Goal: Task Accomplishment & Management: Use online tool/utility

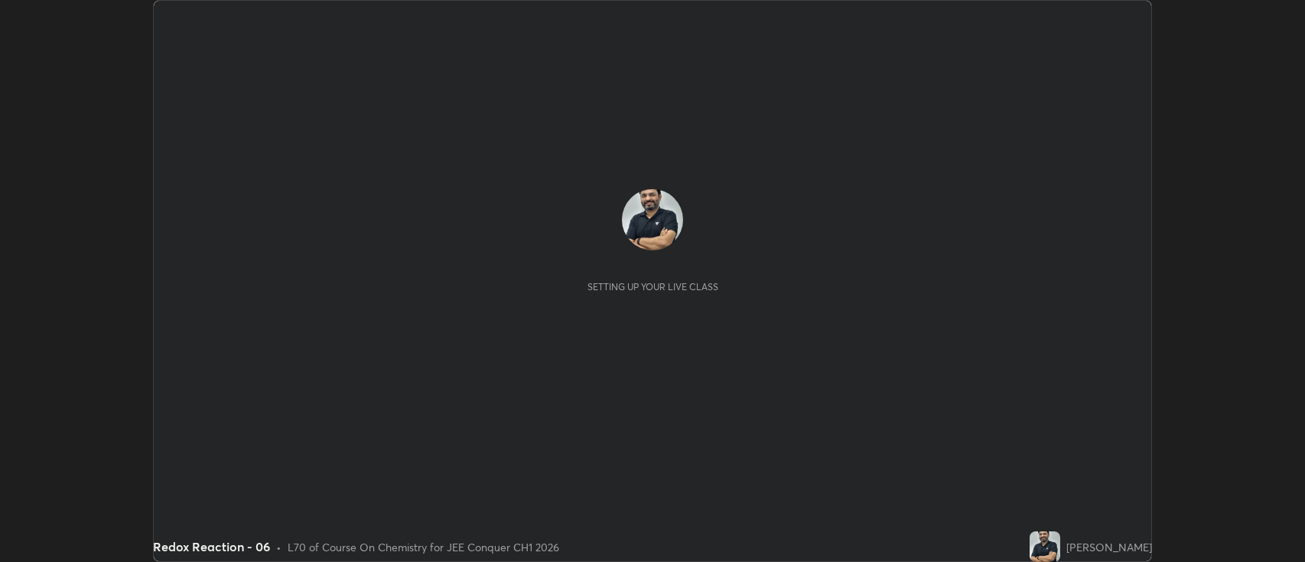
scroll to position [562, 1305]
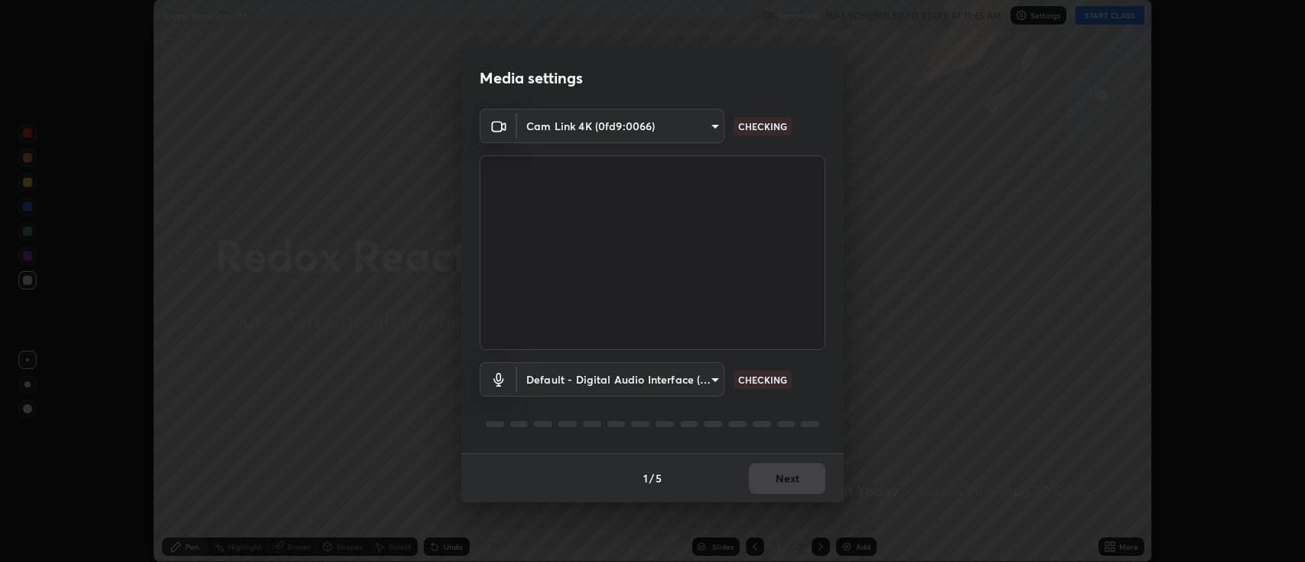
type input "893c4009d26bc70d508e41f45fbe93e97bc66db9257073bf1b7ca74b16a8bc61"
click at [760, 292] on video at bounding box center [653, 252] width 346 height 194
click at [714, 379] on body "Erase all Redox Reaction - 06 Recording WAS SCHEDULED TO START AT 11:45 AM Sett…" at bounding box center [652, 281] width 1305 height 562
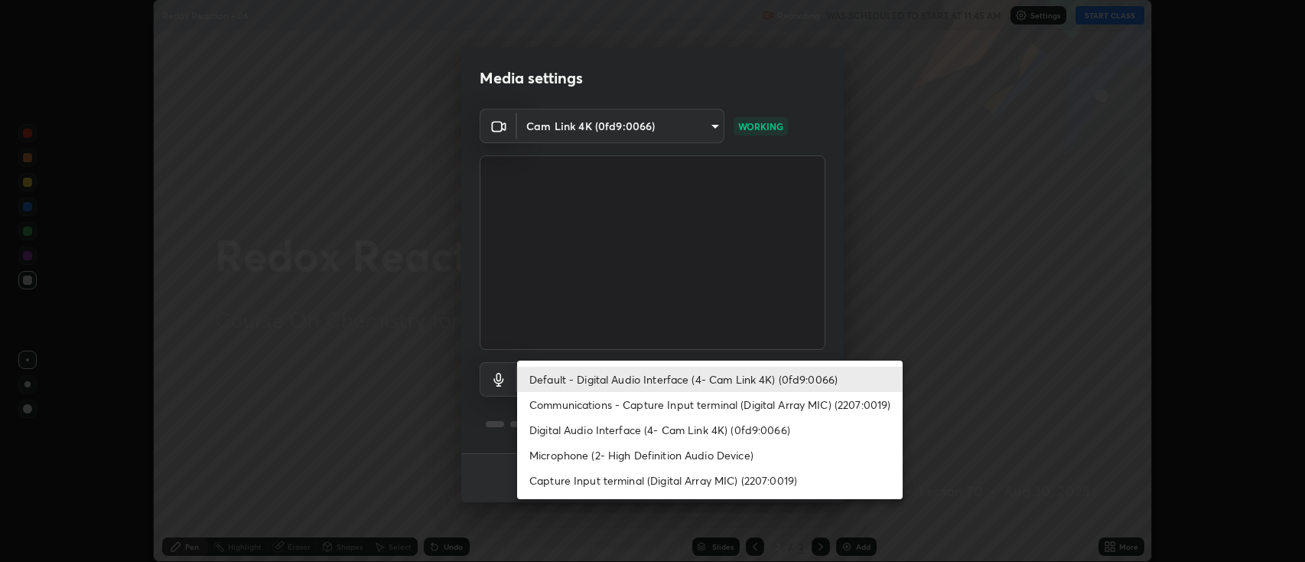
click at [696, 513] on div at bounding box center [652, 281] width 1305 height 562
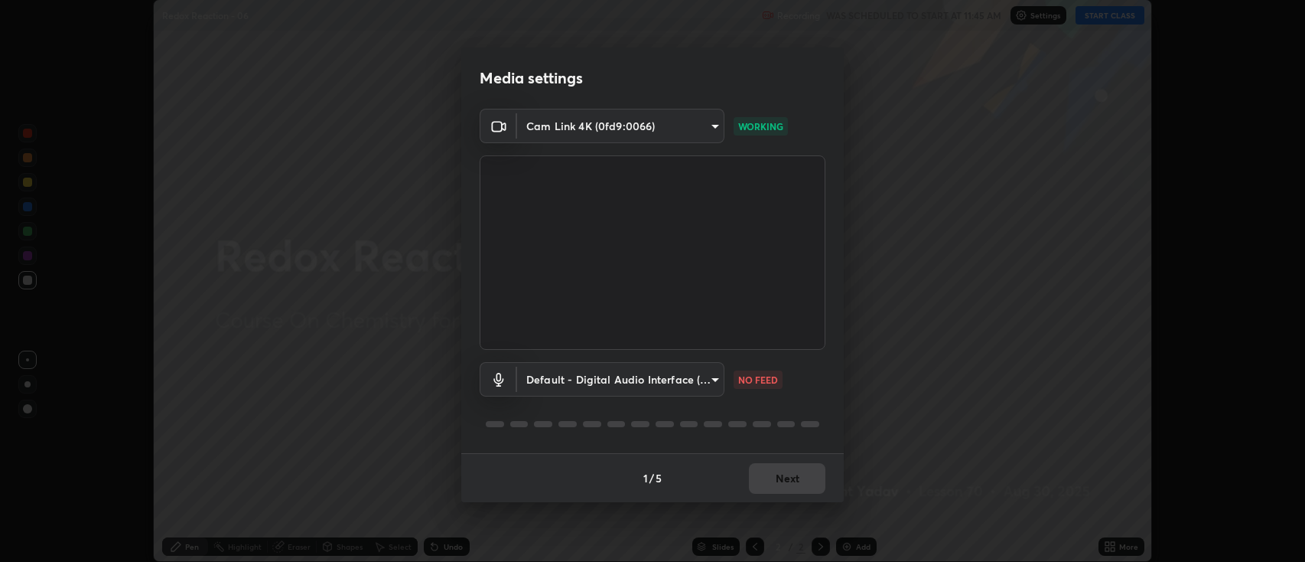
click at [762, 476] on div "1 / 5 Next" at bounding box center [652, 477] width 383 height 49
click at [714, 378] on body "Erase all Redox Reaction - 06 Recording WAS SCHEDULED TO START AT 11:45 AM Sett…" at bounding box center [652, 281] width 1305 height 562
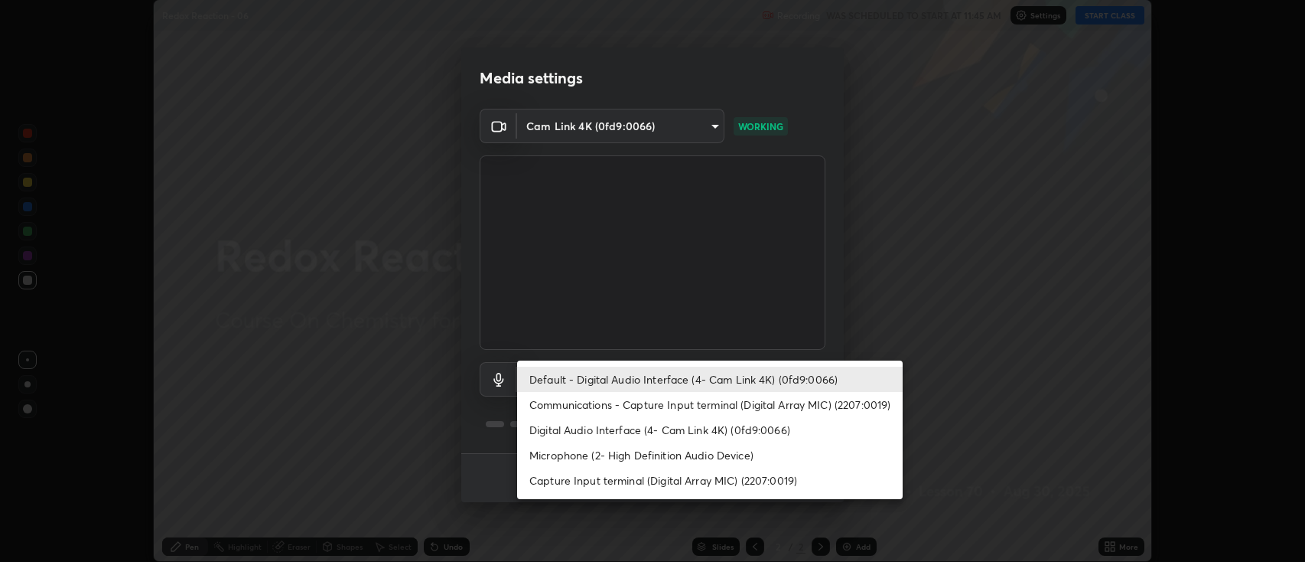
click at [687, 428] on li "Digital Audio Interface (4- Cam Link 4K) (0fd9:0066)" at bounding box center [710, 429] width 386 height 25
type input "6a8798ed683296f6f589fc07b46947f8878f1771f1b0f9a7798eb178ef966a91"
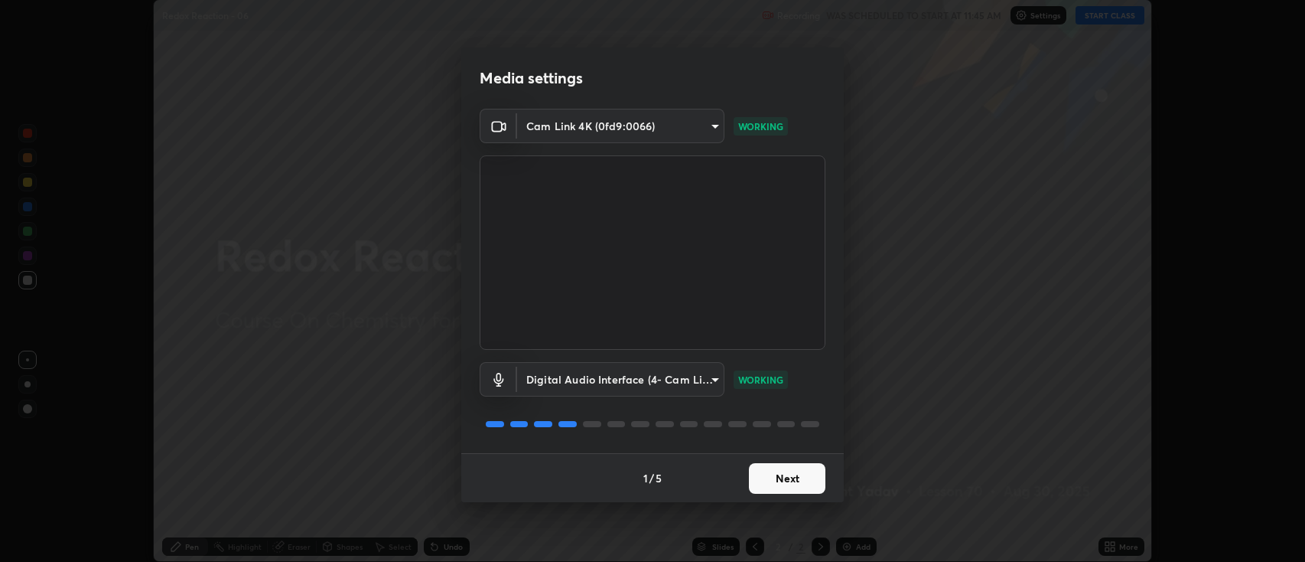
click at [769, 474] on button "Next" at bounding box center [787, 478] width 77 height 31
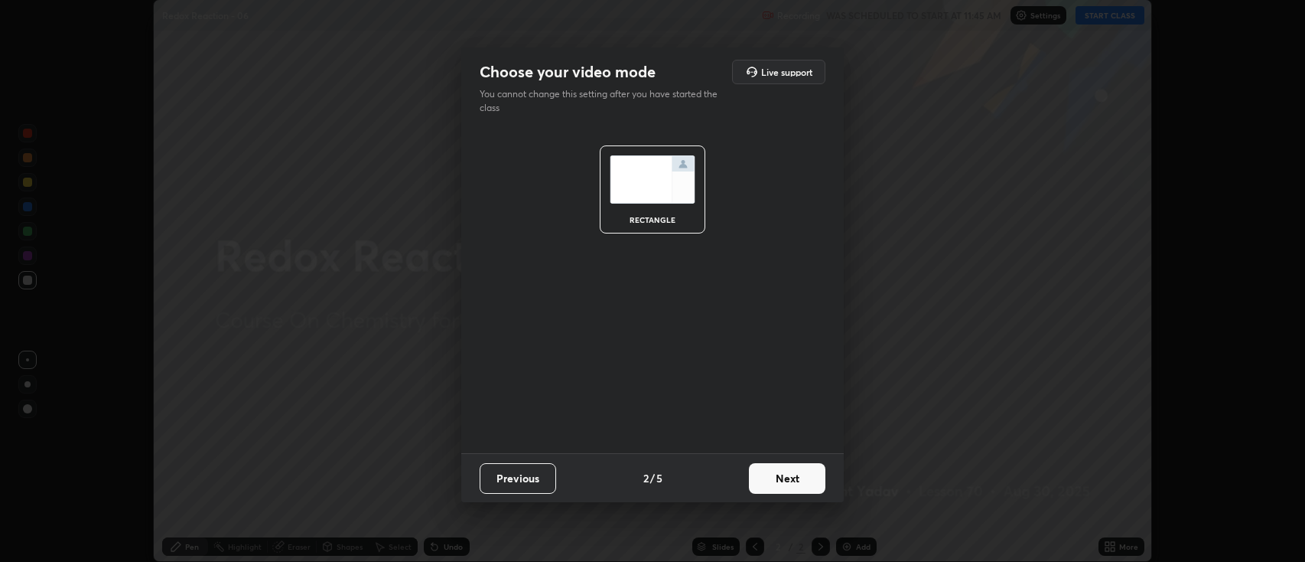
click at [771, 483] on button "Next" at bounding box center [787, 478] width 77 height 31
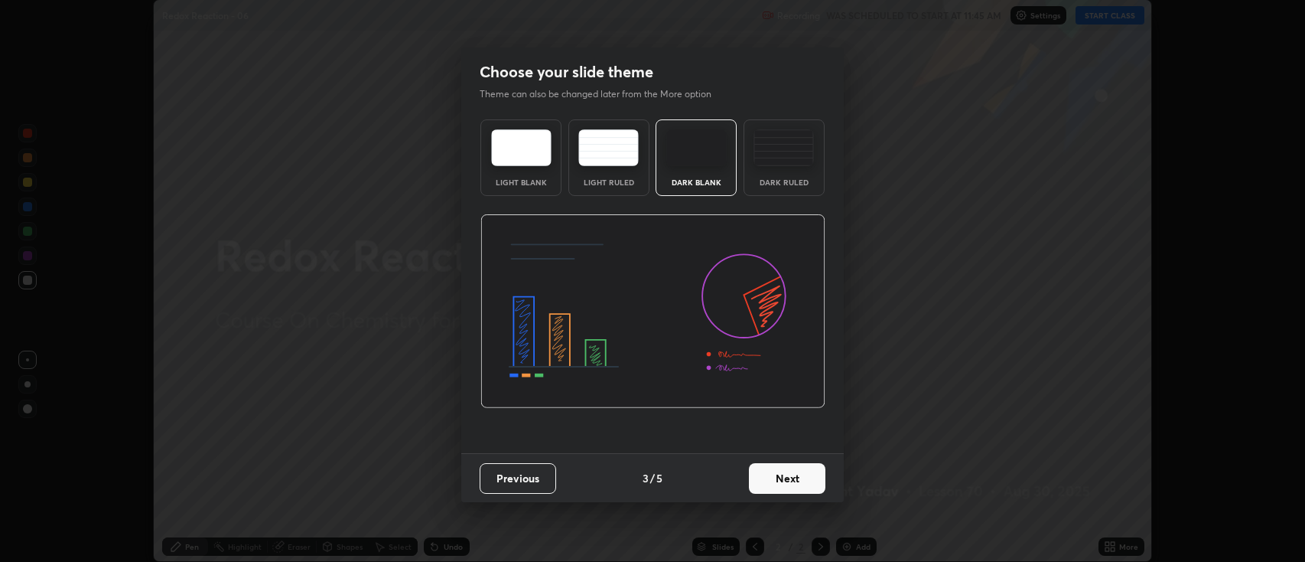
click at [767, 477] on button "Next" at bounding box center [787, 478] width 77 height 31
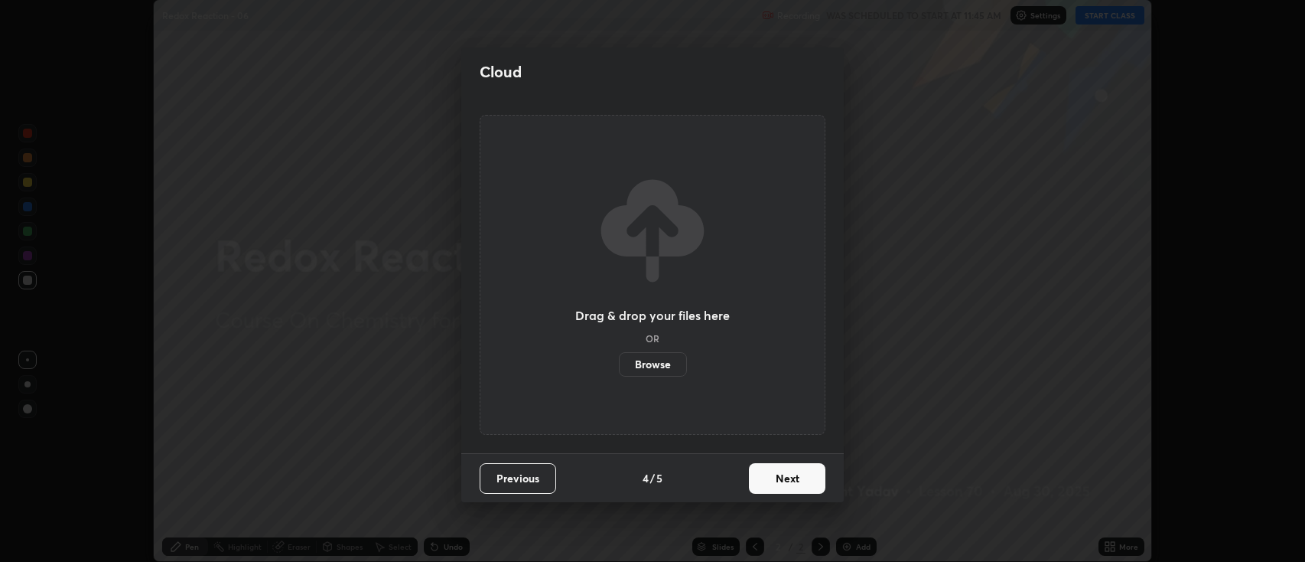
click at [767, 474] on button "Next" at bounding box center [787, 478] width 77 height 31
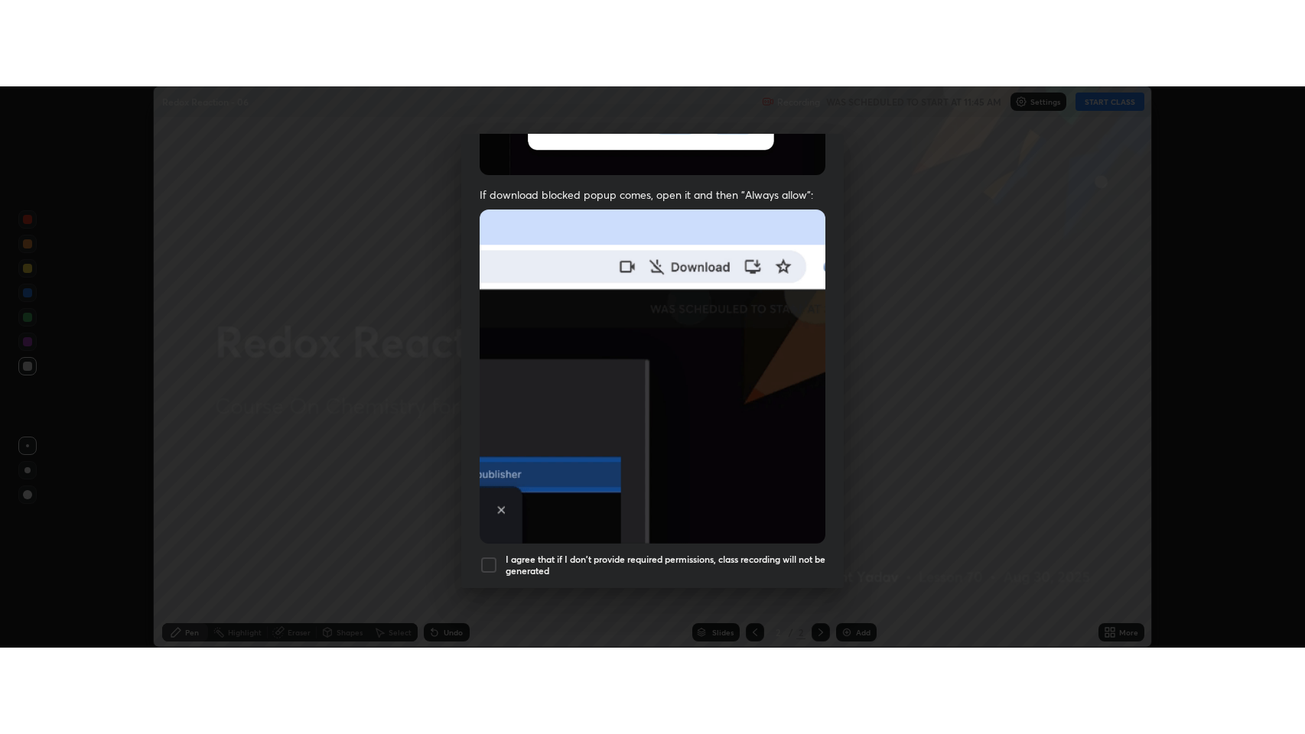
scroll to position [311, 0]
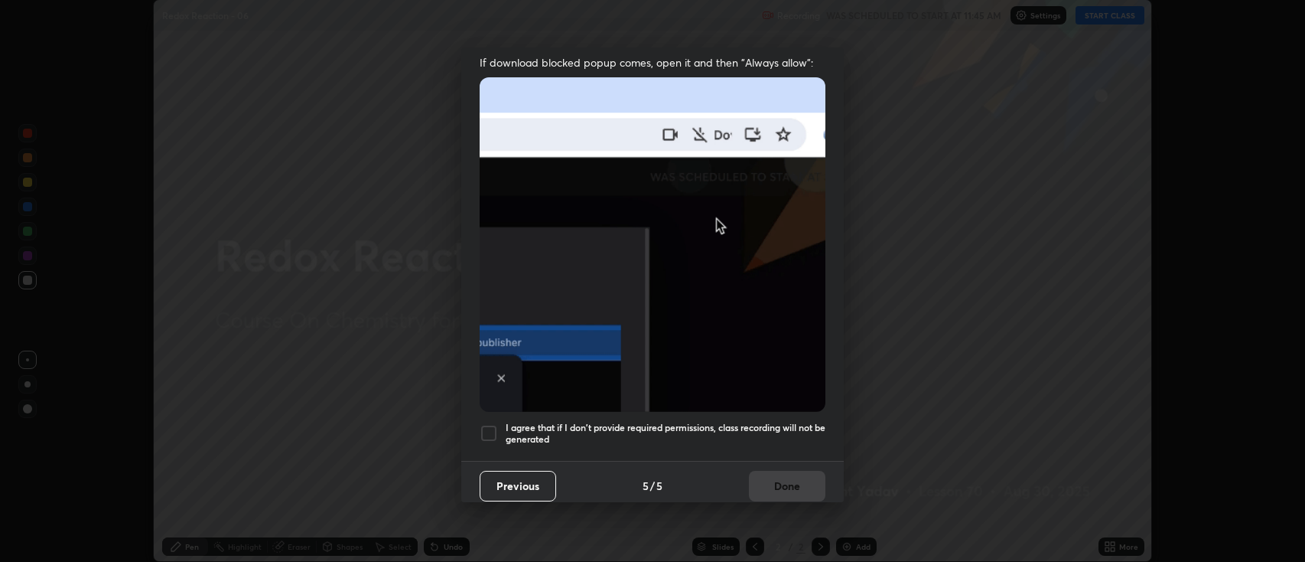
click at [493, 430] on div at bounding box center [489, 433] width 18 height 18
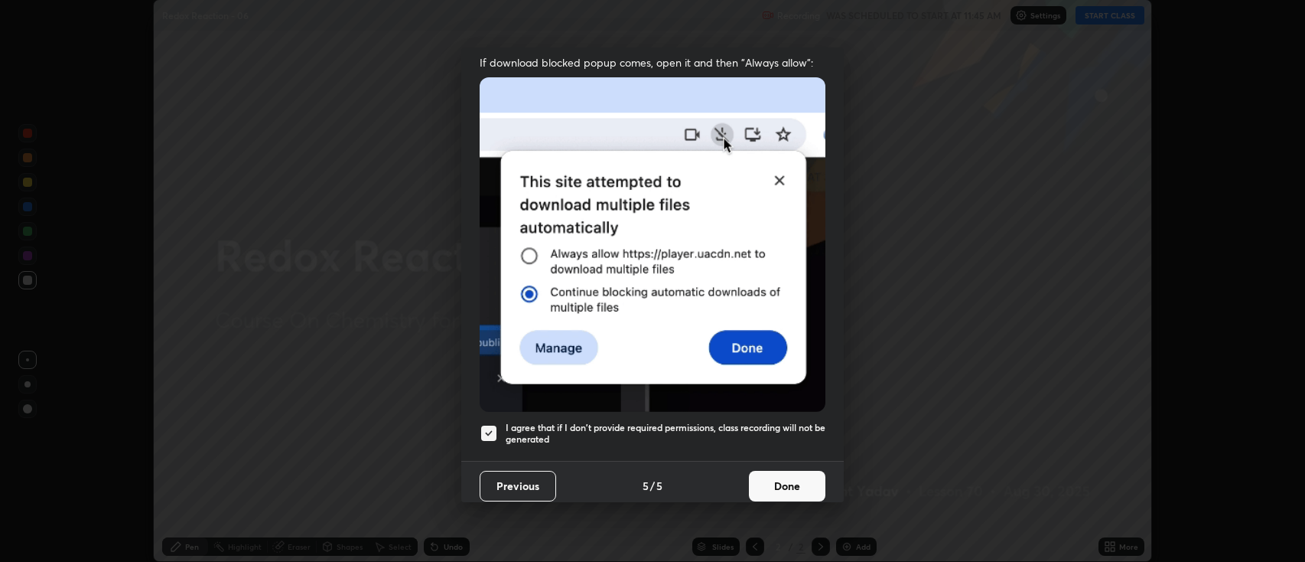
click at [770, 485] on button "Done" at bounding box center [787, 486] width 77 height 31
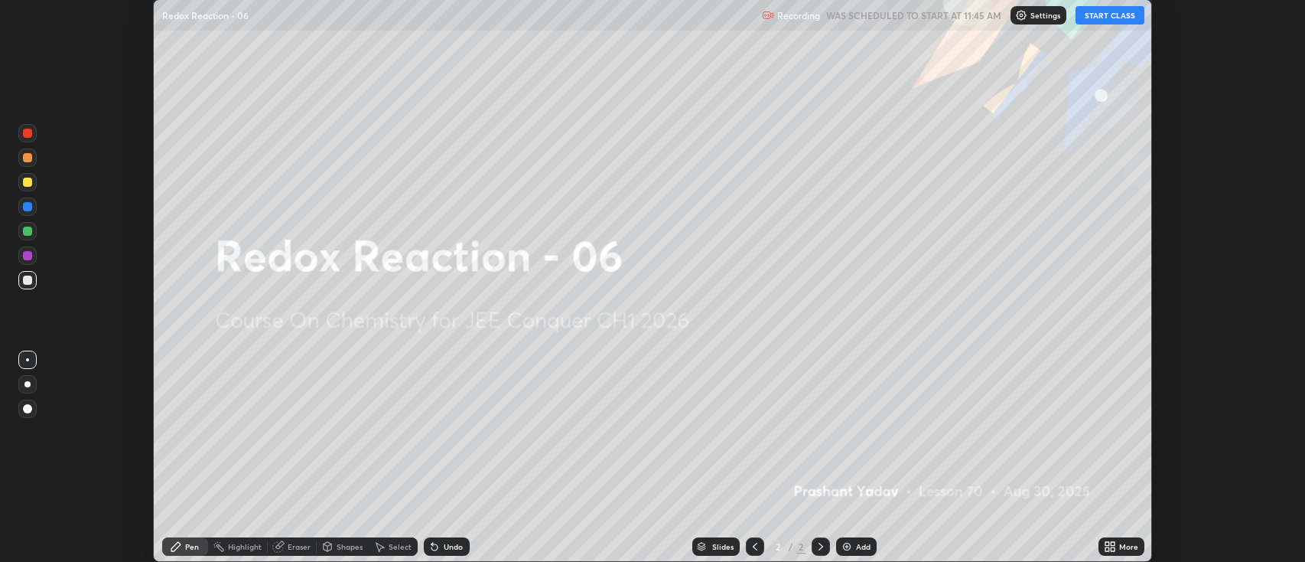
click at [1110, 18] on button "START CLASS" at bounding box center [1110, 15] width 69 height 18
click at [1110, 547] on icon at bounding box center [1110, 546] width 12 height 12
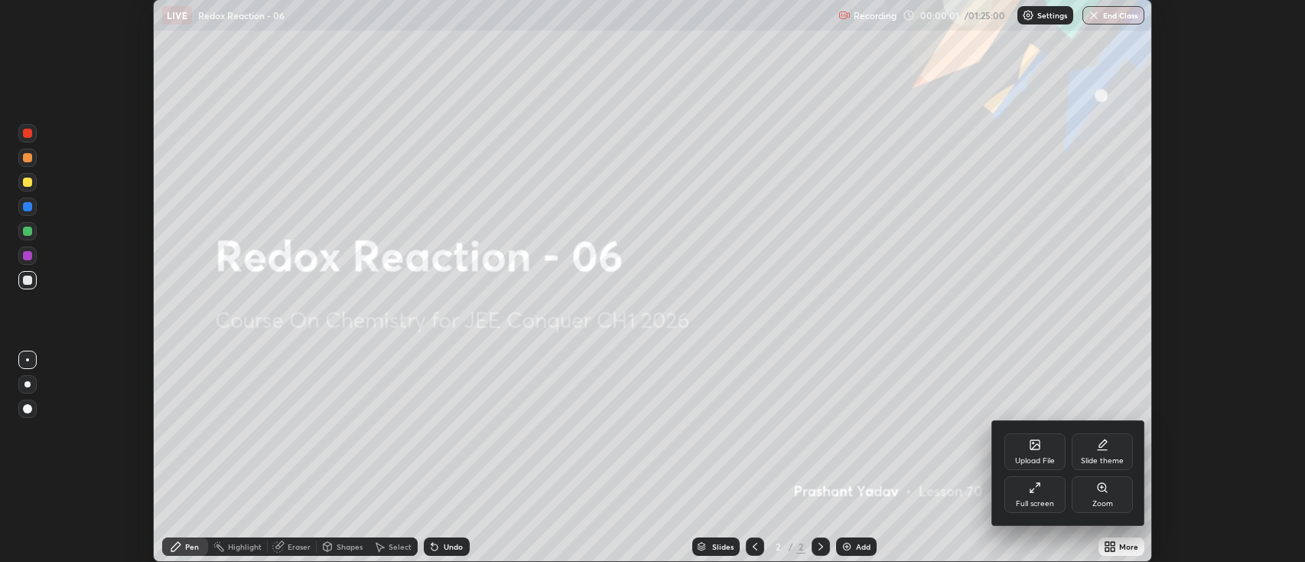
click at [1040, 493] on icon at bounding box center [1035, 487] width 12 height 12
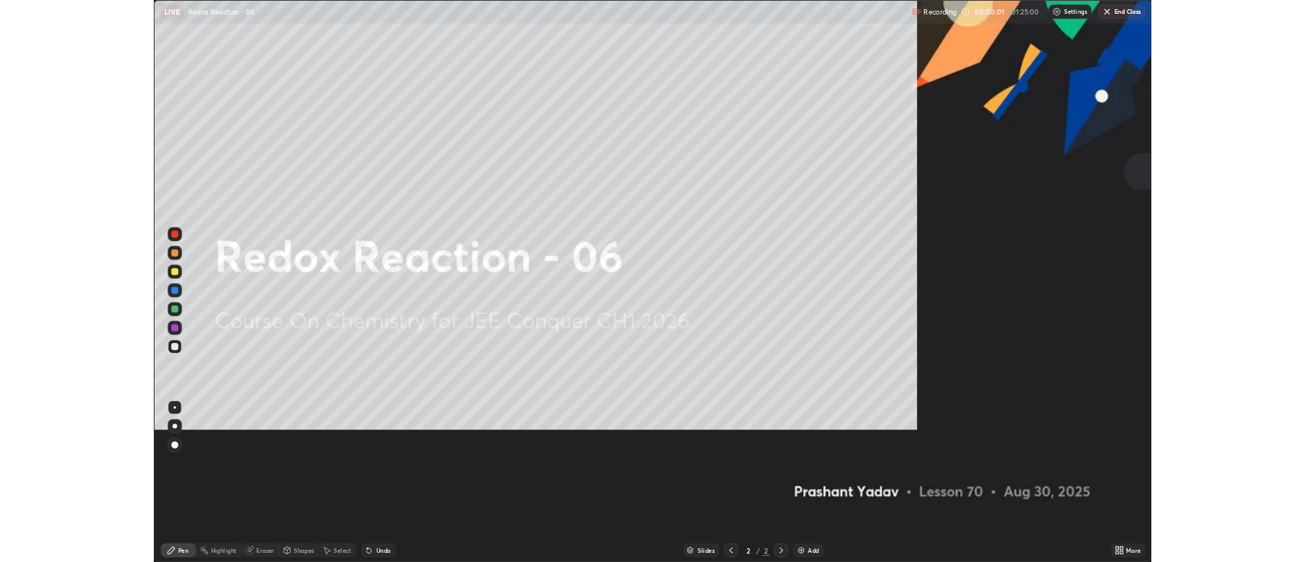
scroll to position [734, 1305]
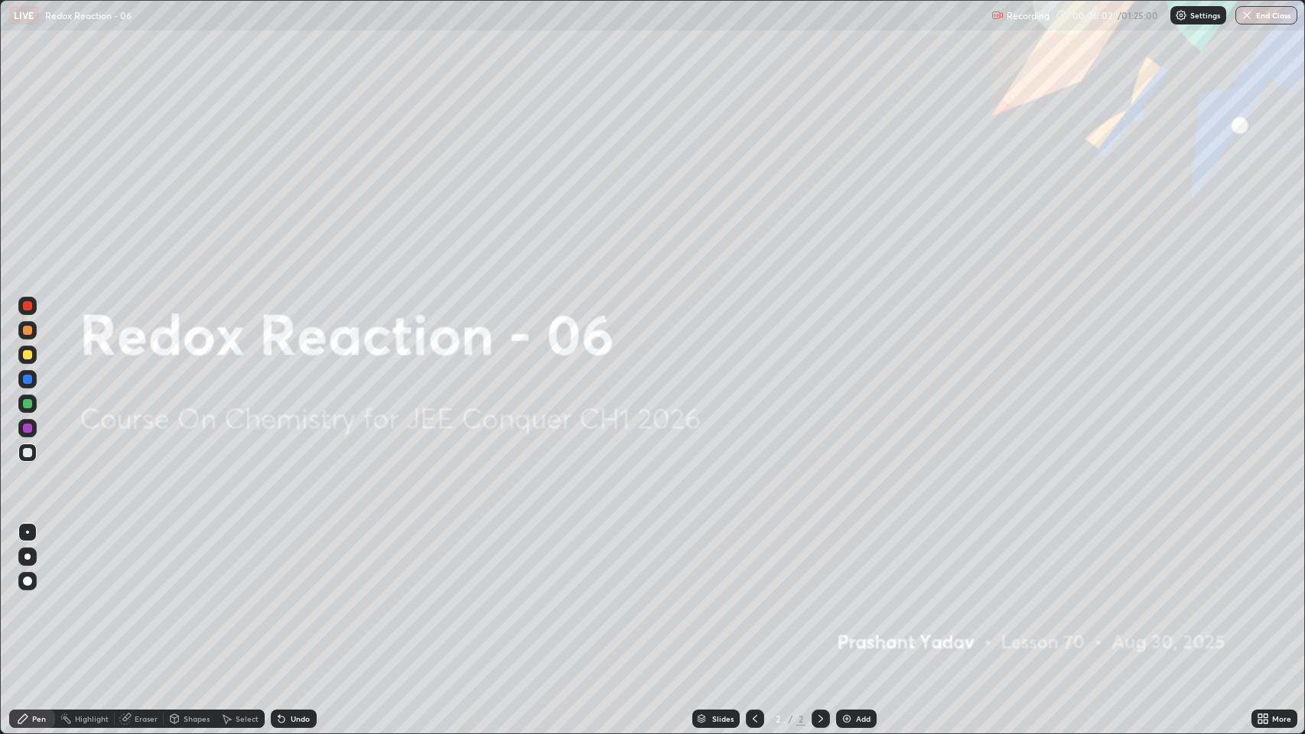
click at [846, 561] on img at bounding box center [847, 719] width 12 height 12
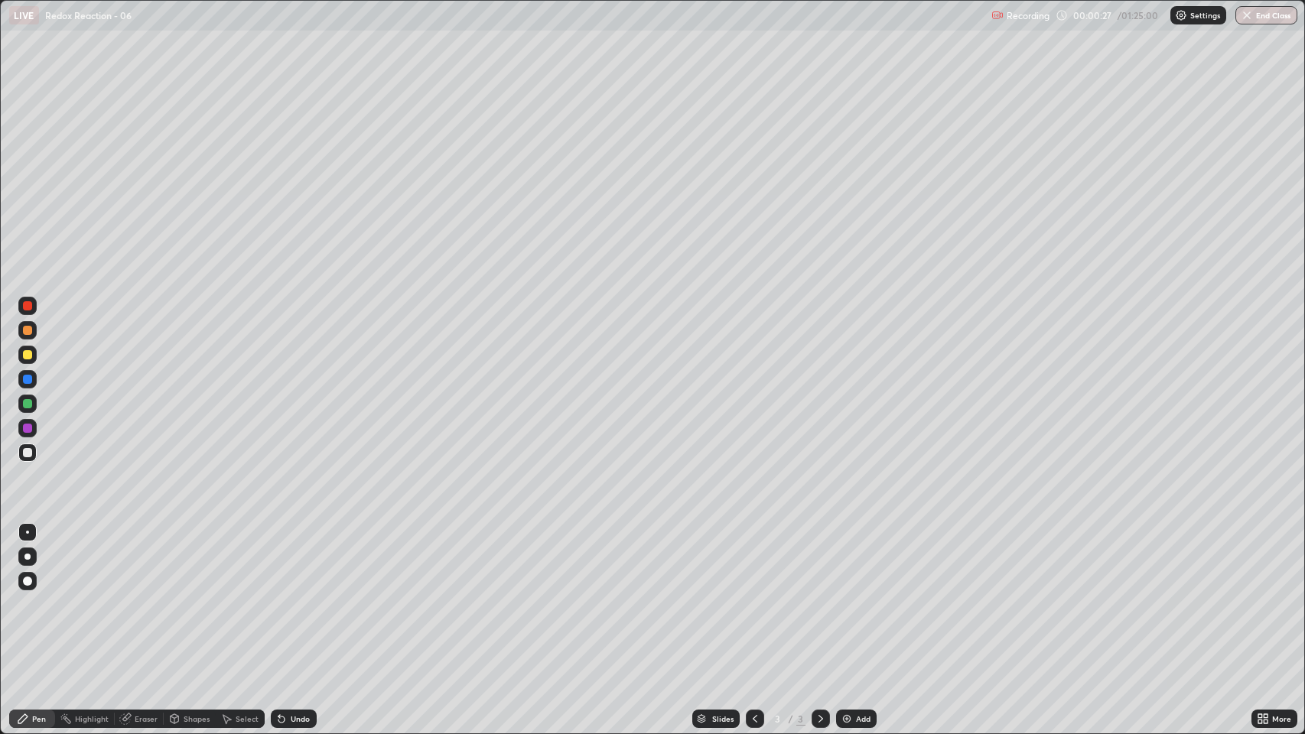
click at [28, 556] on div at bounding box center [27, 557] width 6 height 6
click at [292, 561] on div "Undo" at bounding box center [300, 719] width 19 height 8
click at [295, 561] on div "Undo" at bounding box center [300, 719] width 19 height 8
click at [299, 561] on div "Undo" at bounding box center [294, 719] width 46 height 18
click at [304, 561] on div "Undo" at bounding box center [291, 719] width 52 height 31
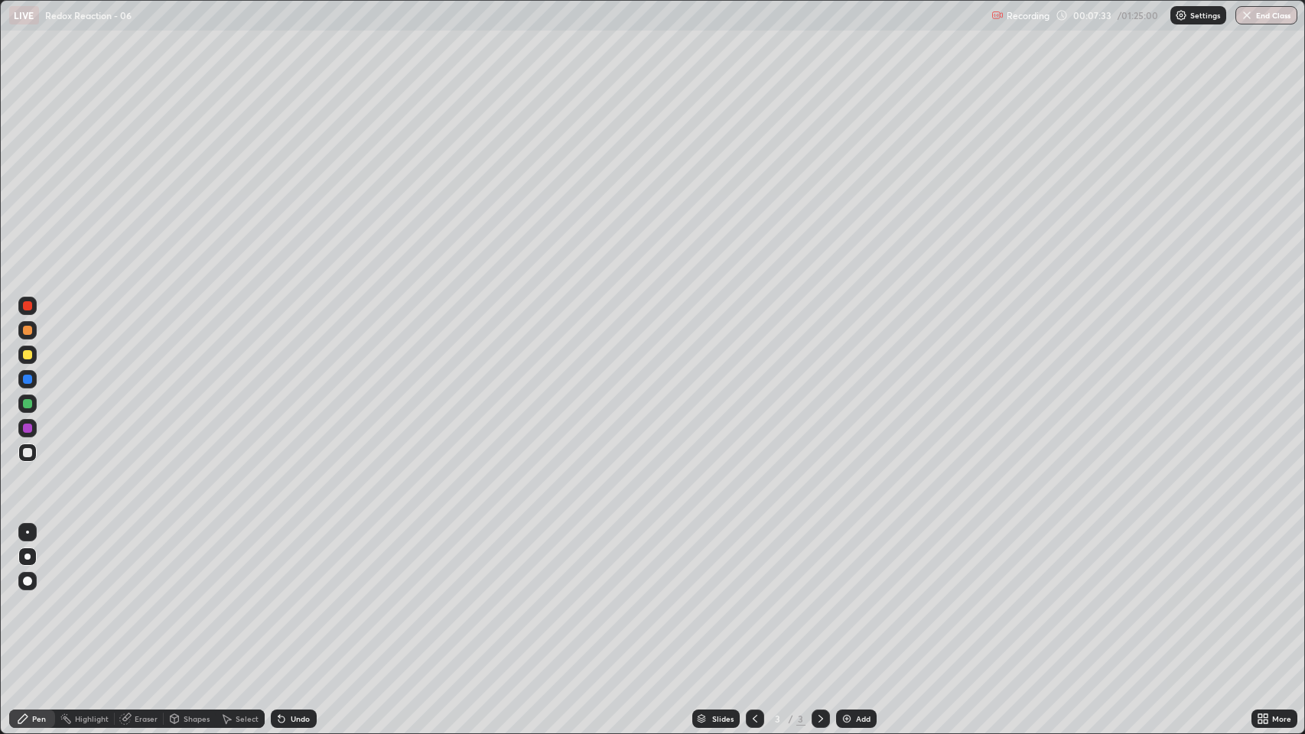
click at [842, 561] on img at bounding box center [847, 719] width 12 height 12
click at [848, 561] on img at bounding box center [847, 719] width 12 height 12
click at [844, 561] on img at bounding box center [847, 719] width 12 height 12
click at [298, 561] on div "Undo" at bounding box center [300, 719] width 19 height 8
click at [300, 561] on div "Undo" at bounding box center [300, 719] width 19 height 8
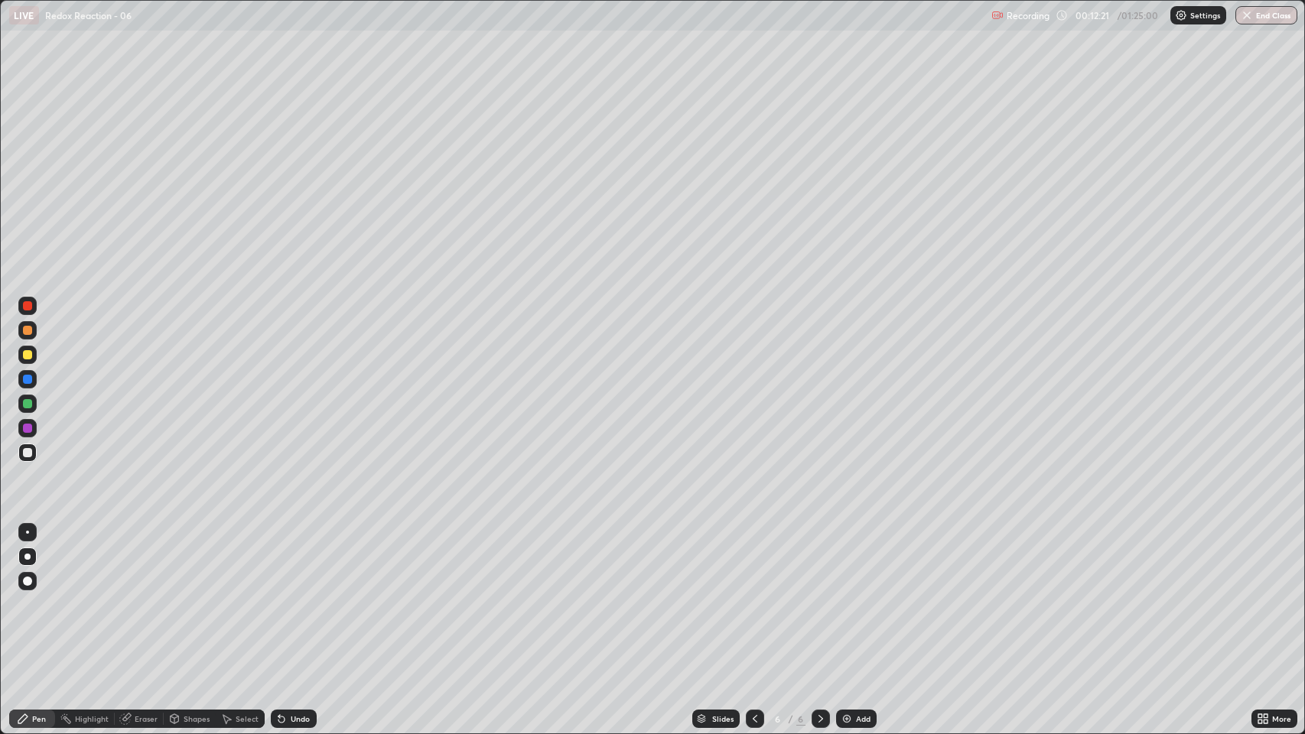
click at [304, 561] on div "Undo" at bounding box center [294, 719] width 46 height 18
click at [30, 330] on div at bounding box center [27, 330] width 9 height 9
click at [25, 429] on div at bounding box center [27, 428] width 9 height 9
click at [28, 428] on div at bounding box center [27, 428] width 9 height 9
click at [29, 360] on div at bounding box center [27, 355] width 18 height 18
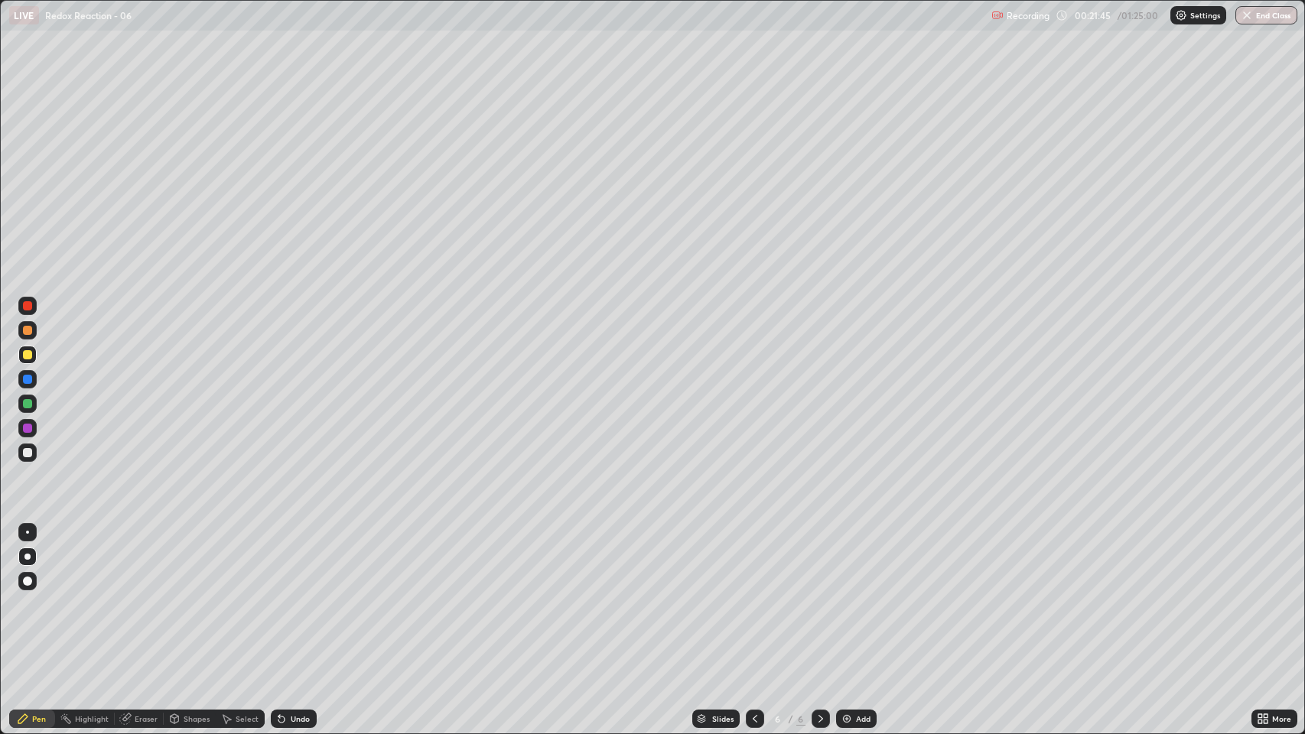
click at [31, 448] on div at bounding box center [27, 453] width 18 height 18
click at [28, 358] on div at bounding box center [27, 354] width 9 height 9
click at [856, 561] on div "Add" at bounding box center [863, 719] width 15 height 8
click at [31, 456] on div at bounding box center [27, 452] width 9 height 9
click at [26, 351] on div at bounding box center [27, 354] width 9 height 9
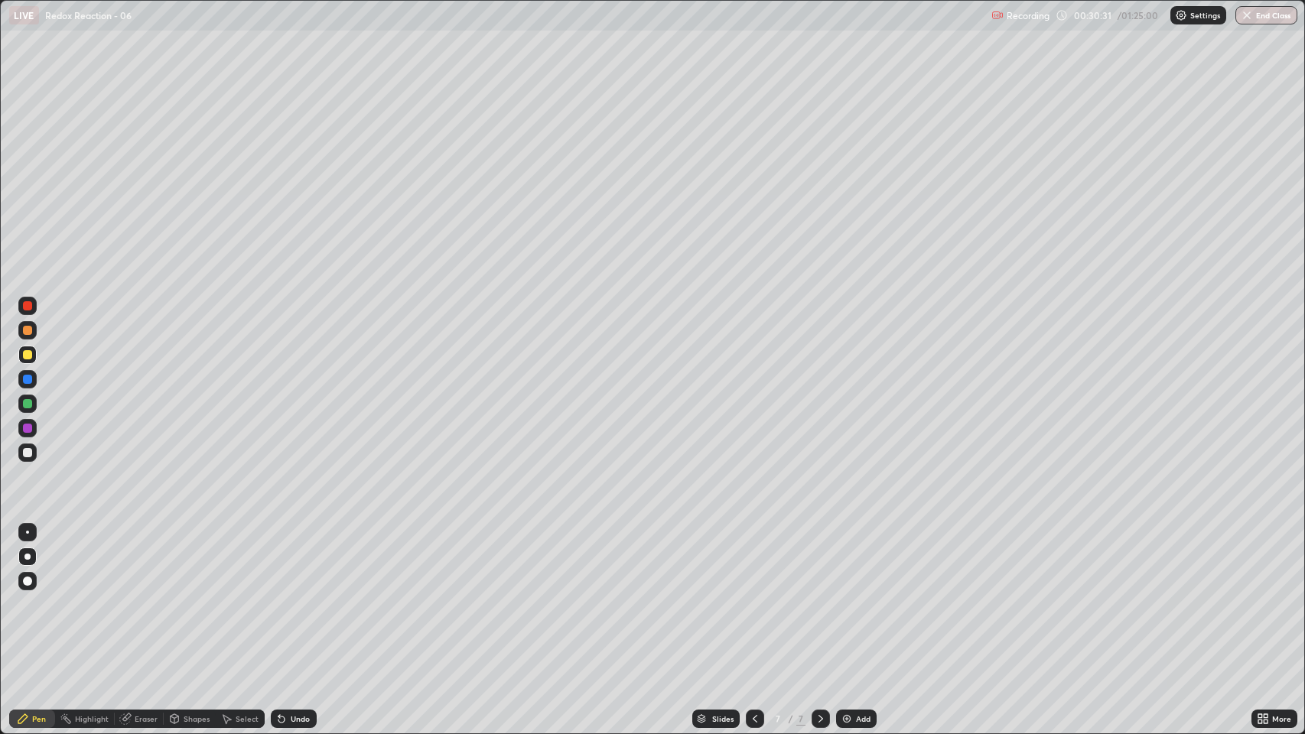
click at [26, 451] on div at bounding box center [27, 452] width 9 height 9
click at [301, 561] on div "Undo" at bounding box center [300, 719] width 19 height 8
click at [304, 561] on div "Undo" at bounding box center [294, 719] width 46 height 18
click at [304, 561] on div "Undo" at bounding box center [291, 719] width 52 height 31
click at [24, 403] on div at bounding box center [27, 403] width 9 height 9
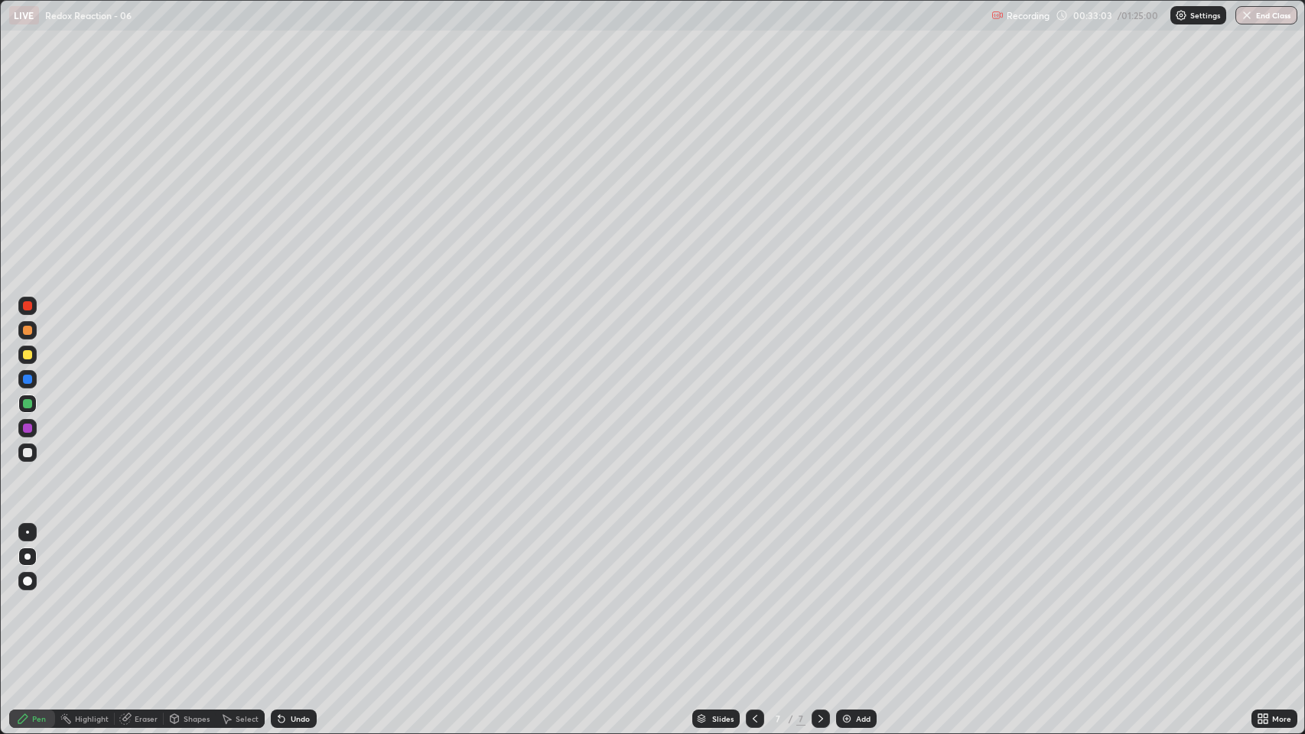
click at [303, 561] on div "Undo" at bounding box center [300, 719] width 19 height 8
click at [853, 561] on div "Add" at bounding box center [856, 719] width 41 height 18
click at [28, 456] on div at bounding box center [27, 452] width 9 height 9
click at [846, 561] on img at bounding box center [847, 719] width 12 height 12
click at [848, 561] on img at bounding box center [847, 719] width 12 height 12
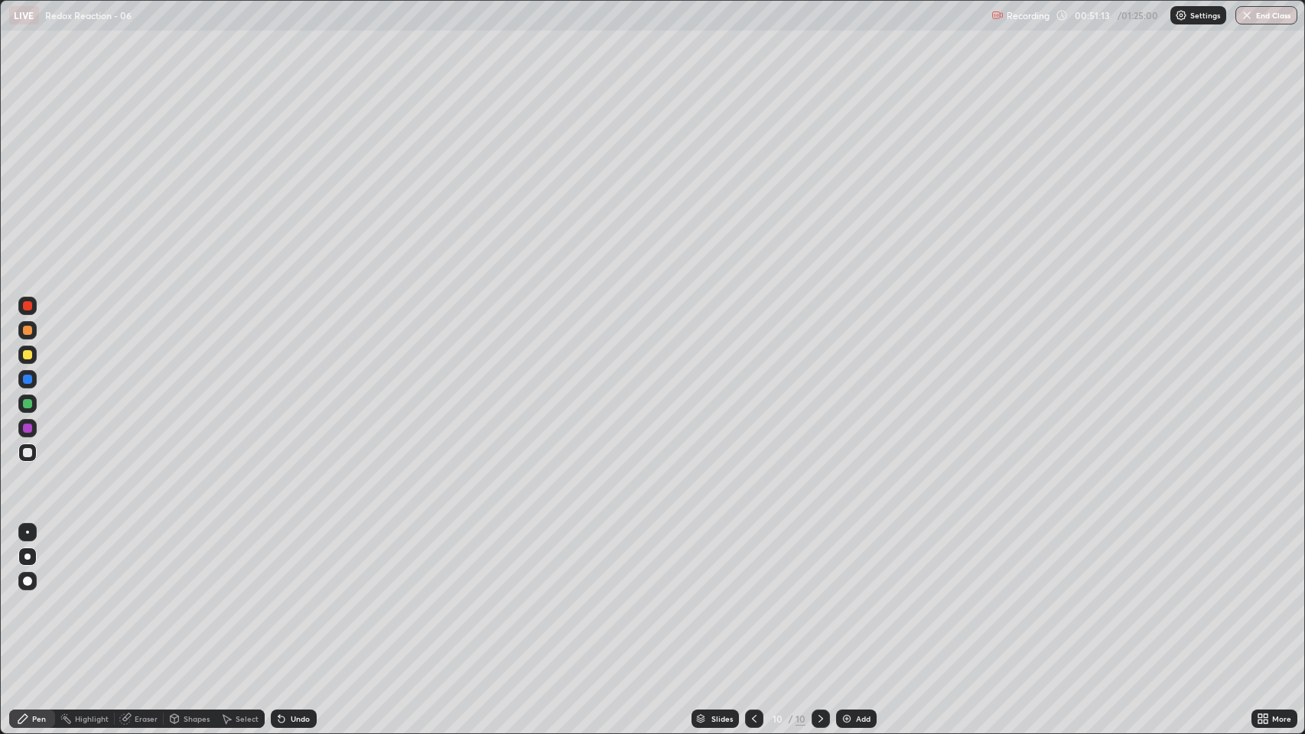
click at [28, 357] on div at bounding box center [27, 354] width 9 height 9
click at [848, 561] on img at bounding box center [847, 719] width 12 height 12
click at [29, 455] on div at bounding box center [27, 452] width 9 height 9
click at [28, 430] on div at bounding box center [27, 428] width 9 height 9
click at [24, 458] on div at bounding box center [27, 453] width 18 height 18
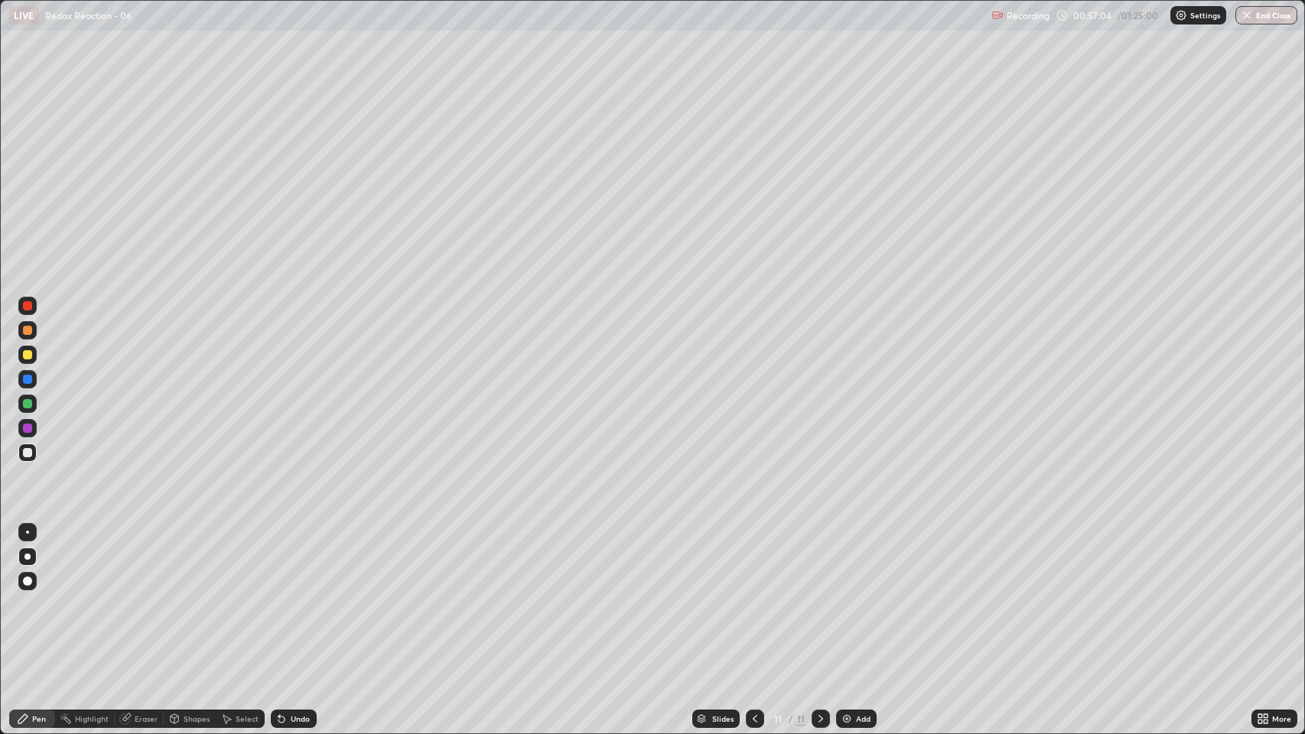
click at [28, 358] on div at bounding box center [27, 354] width 9 height 9
click at [851, 561] on img at bounding box center [847, 719] width 12 height 12
click at [26, 450] on div at bounding box center [27, 452] width 9 height 9
click at [845, 561] on img at bounding box center [847, 719] width 12 height 12
click at [857, 561] on div "Add" at bounding box center [856, 719] width 41 height 18
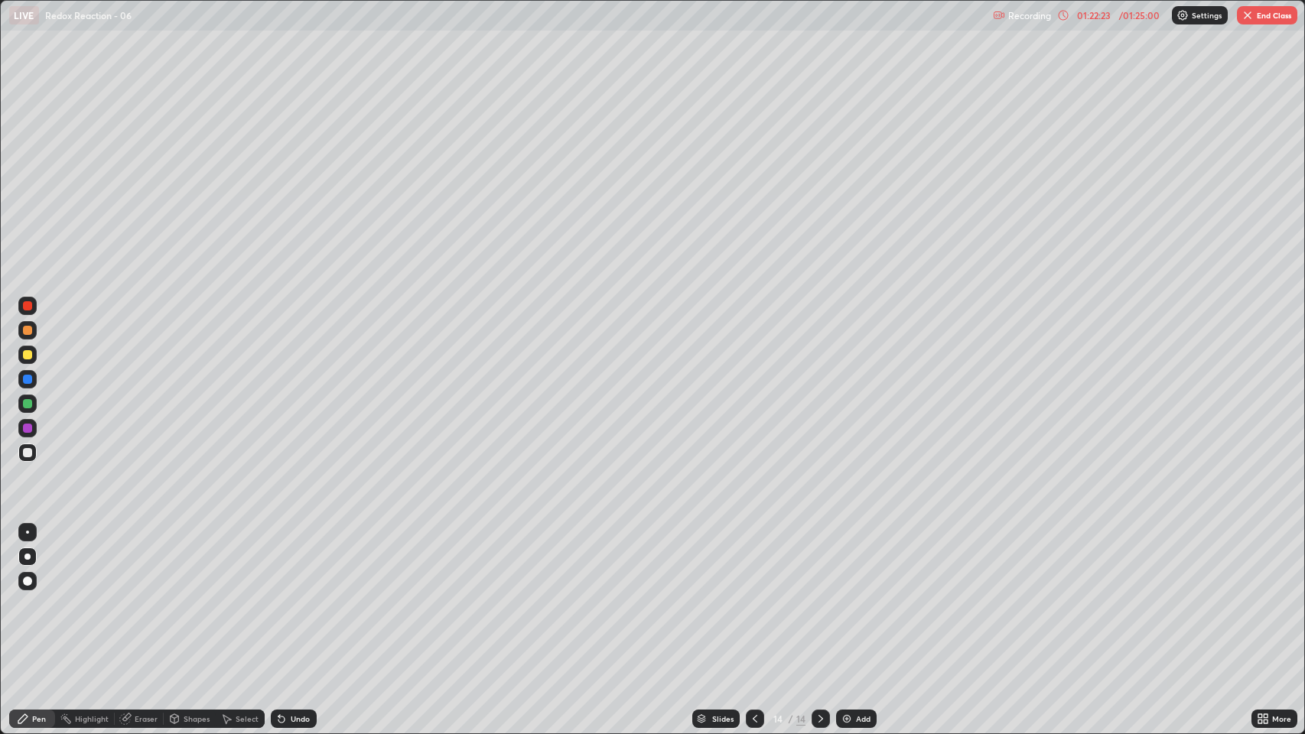
click at [841, 561] on img at bounding box center [847, 719] width 12 height 12
click at [28, 357] on div at bounding box center [27, 354] width 9 height 9
click at [27, 455] on div at bounding box center [27, 452] width 9 height 9
click at [848, 561] on img at bounding box center [847, 719] width 12 height 12
click at [1060, 18] on icon at bounding box center [1063, 15] width 12 height 12
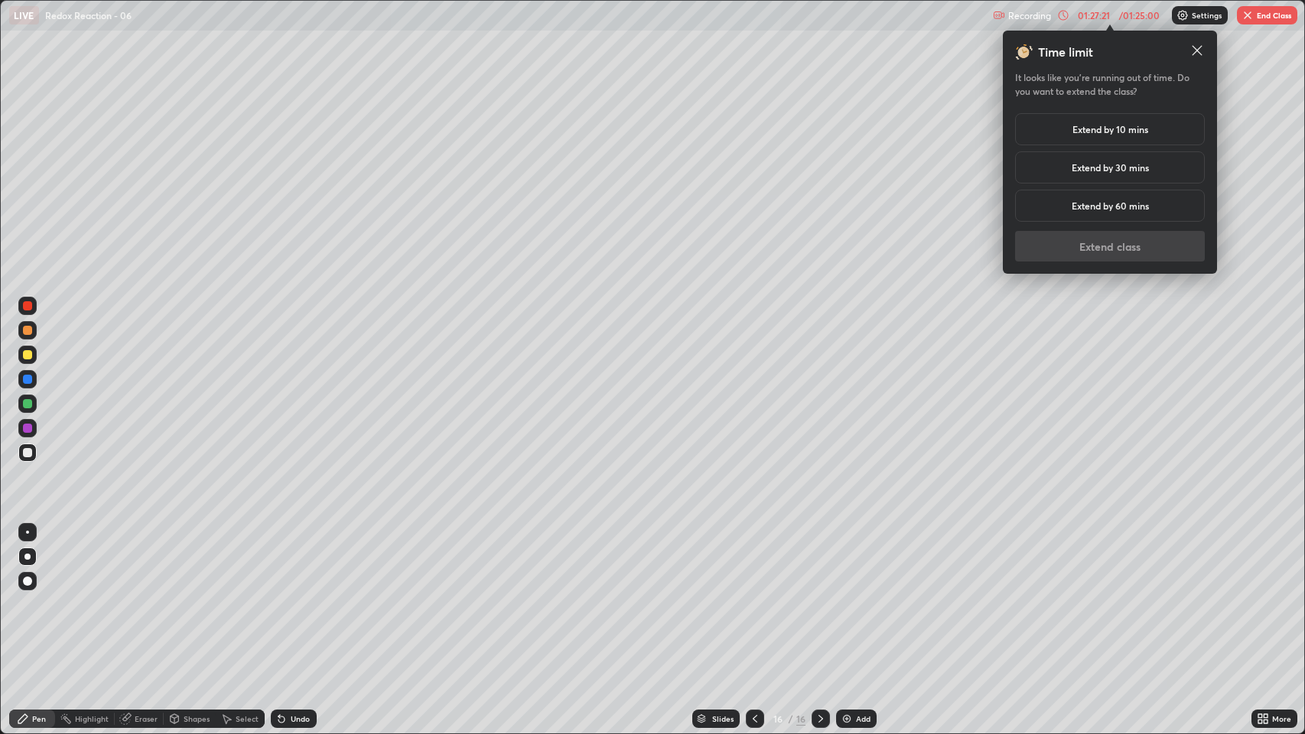
click at [1126, 131] on h5 "Extend by 10 mins" at bounding box center [1111, 129] width 76 height 14
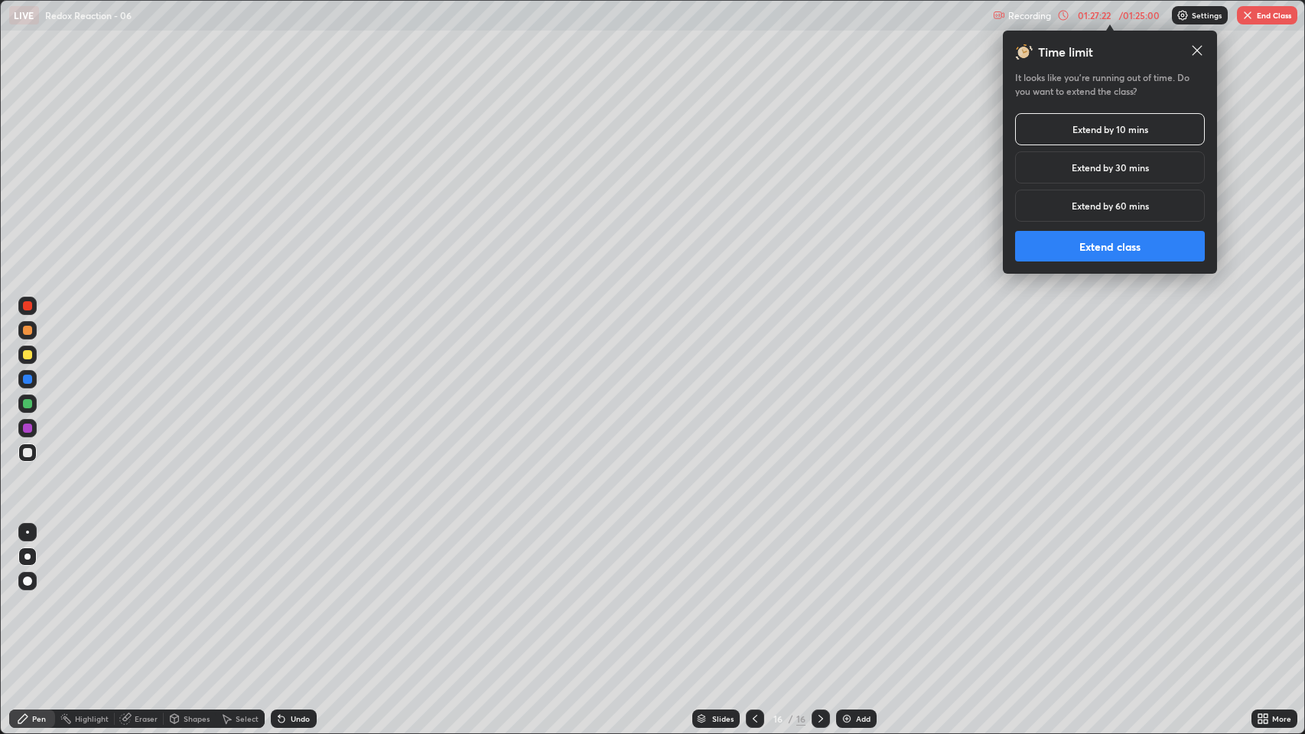
click at [1067, 248] on button "Extend class" at bounding box center [1110, 246] width 190 height 31
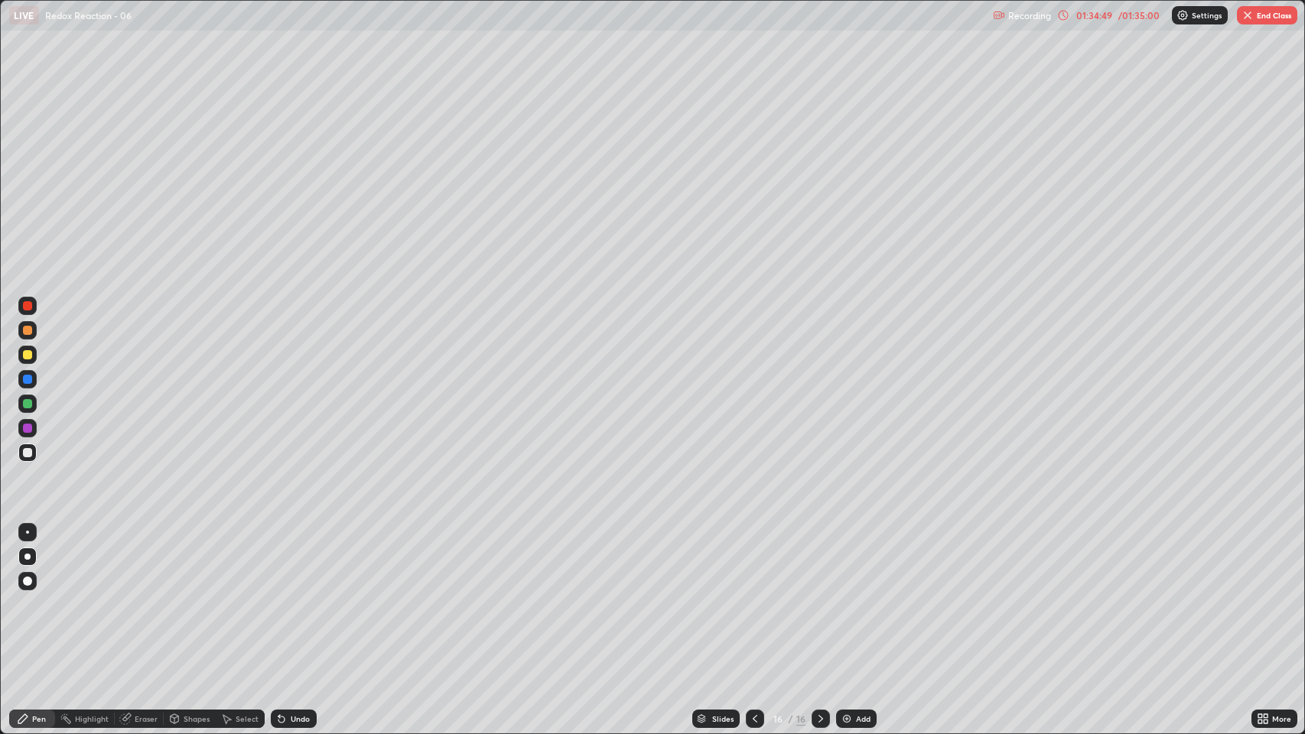
click at [1250, 18] on img "button" at bounding box center [1248, 15] width 12 height 12
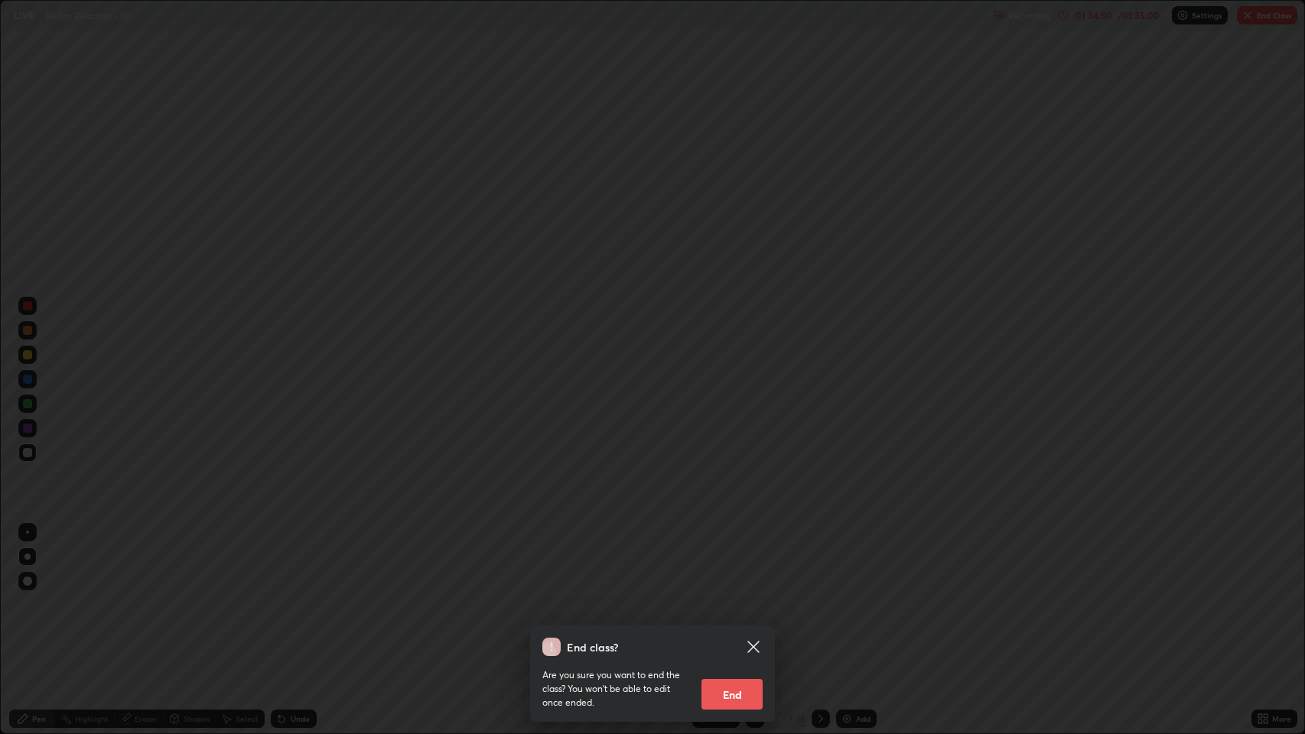
click at [742, 561] on button "End" at bounding box center [732, 694] width 61 height 31
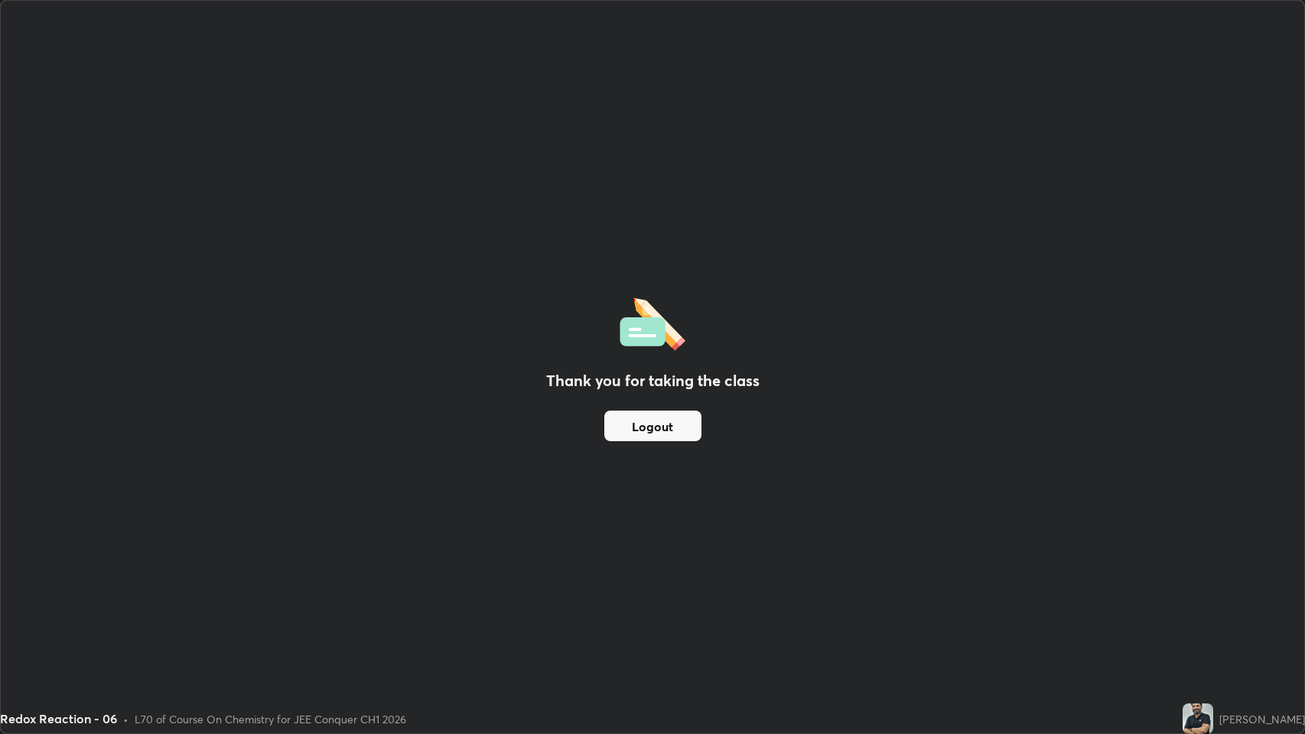
click at [1213, 561] on img at bounding box center [1198, 719] width 31 height 31
click at [1207, 561] on img at bounding box center [1198, 719] width 31 height 31
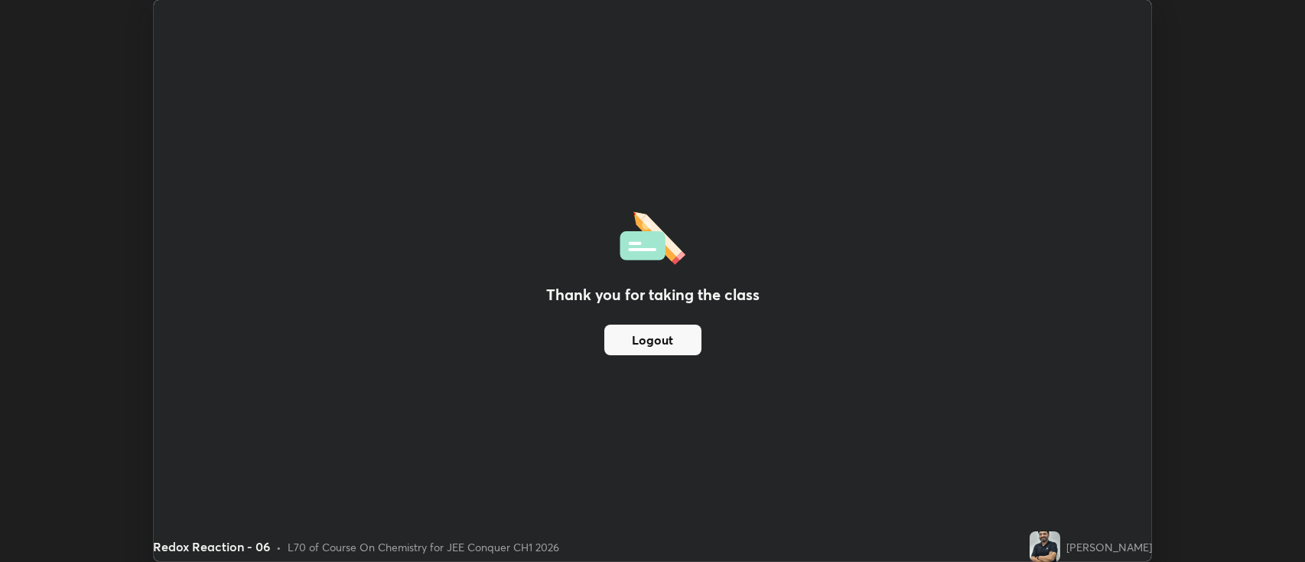
scroll to position [75944, 75201]
click at [845, 334] on div "Thank you for taking the class Logout" at bounding box center [653, 280] width 998 height 561
click at [682, 343] on button "Logout" at bounding box center [652, 339] width 97 height 31
click at [1057, 542] on img at bounding box center [1045, 546] width 31 height 31
click at [1058, 536] on img at bounding box center [1045, 546] width 31 height 31
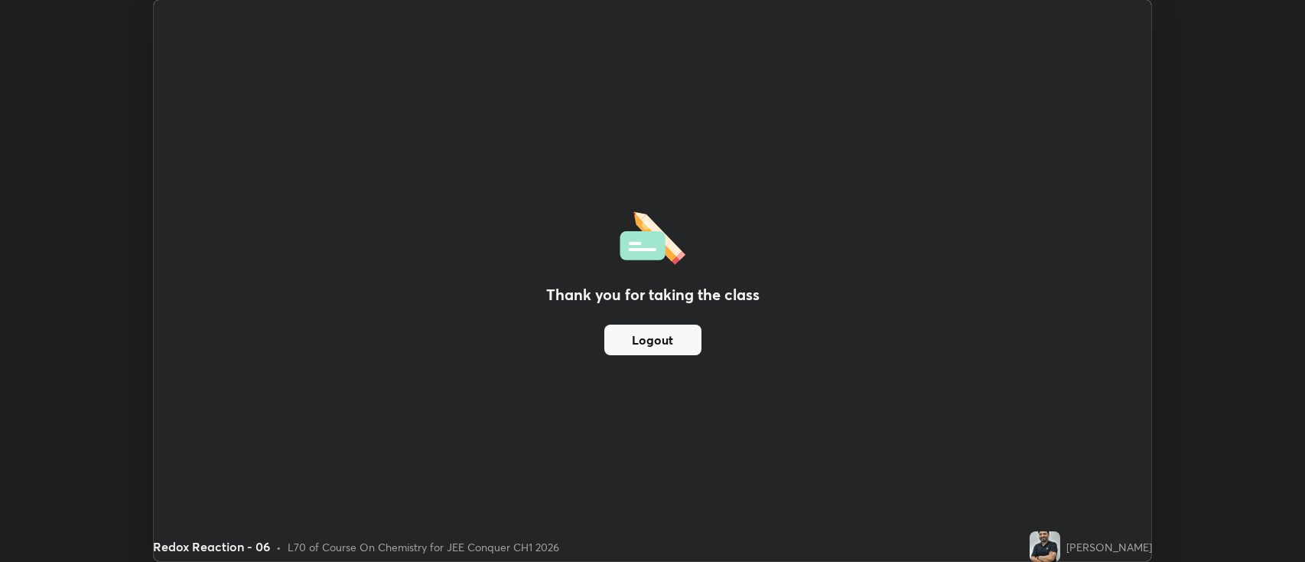
click at [1059, 536] on img at bounding box center [1045, 546] width 31 height 31
